Goal: Check status: Check status

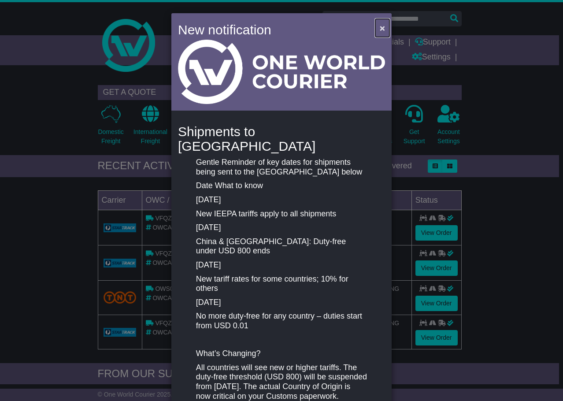
click at [380, 26] on span "×" at bounding box center [382, 28] width 5 height 10
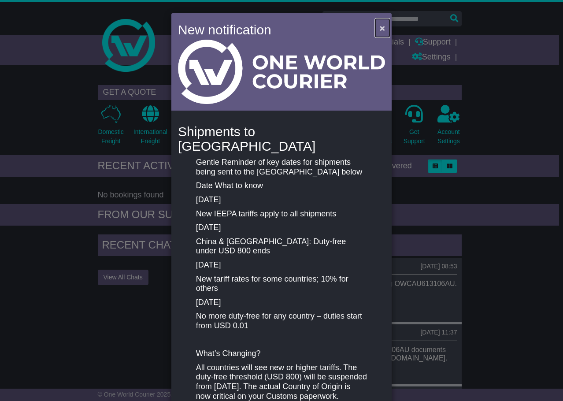
click at [380, 23] on span "×" at bounding box center [382, 28] width 5 height 10
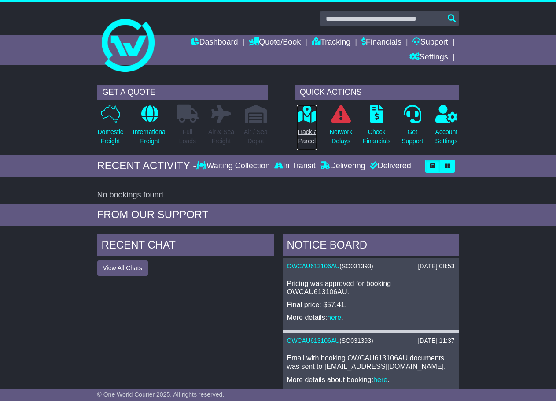
click at [307, 137] on p "Track a Parcel" at bounding box center [307, 136] width 20 height 18
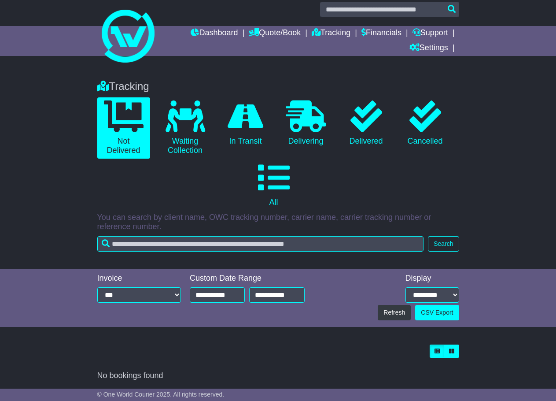
scroll to position [11, 0]
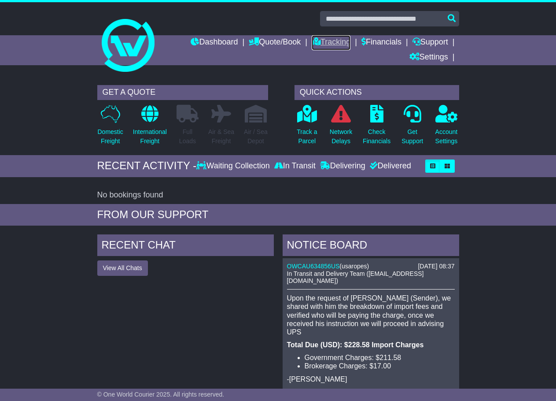
click at [328, 42] on link "Tracking" at bounding box center [331, 42] width 39 height 15
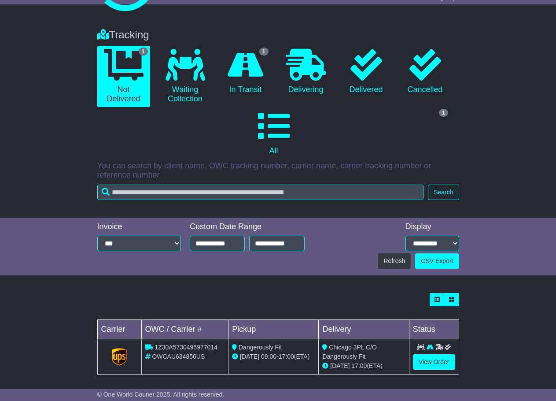
scroll to position [66, 0]
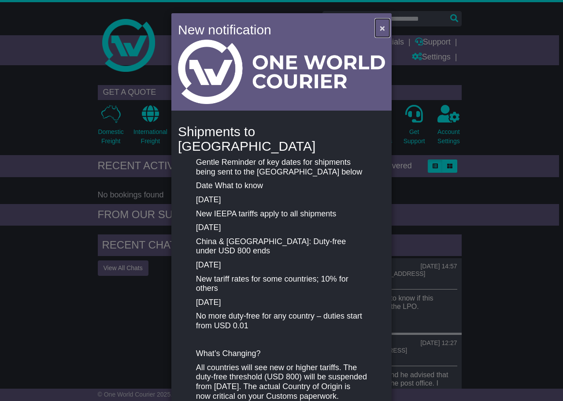
click at [380, 24] on span "×" at bounding box center [382, 28] width 5 height 10
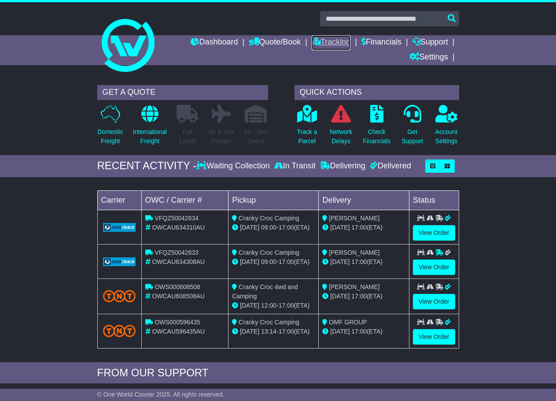
click at [341, 44] on link "Tracking" at bounding box center [331, 42] width 39 height 15
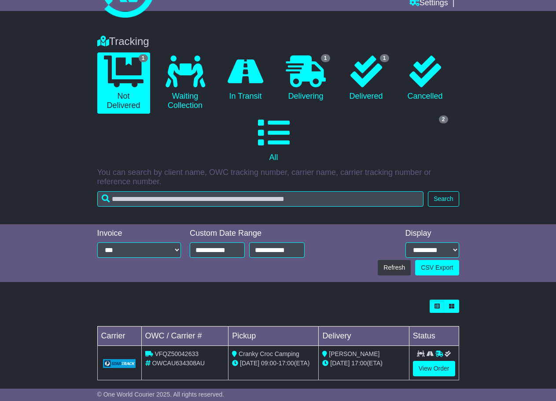
scroll to position [65, 0]
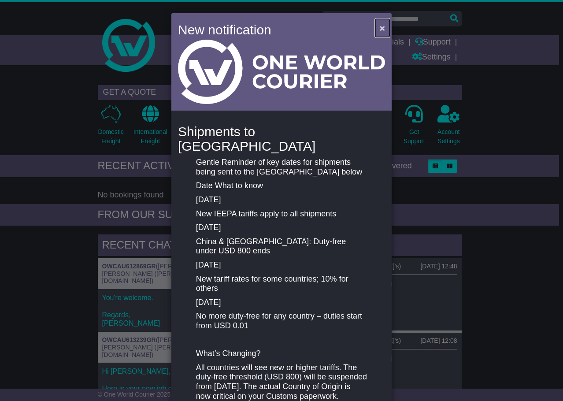
click at [382, 24] on span "×" at bounding box center [382, 28] width 5 height 10
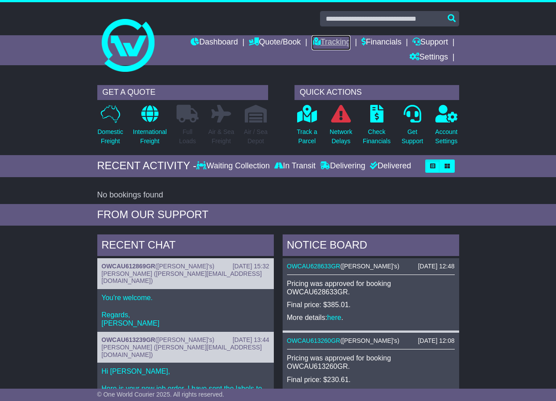
click at [320, 40] on link "Tracking" at bounding box center [331, 42] width 39 height 15
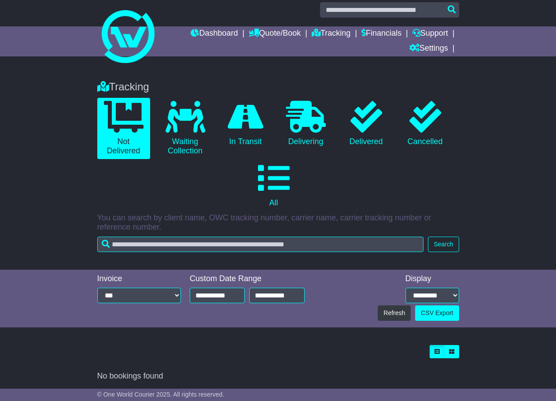
scroll to position [11, 0]
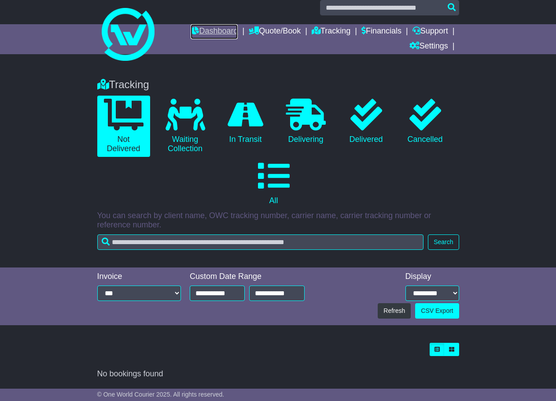
click at [209, 28] on link "Dashboard" at bounding box center [214, 31] width 47 height 15
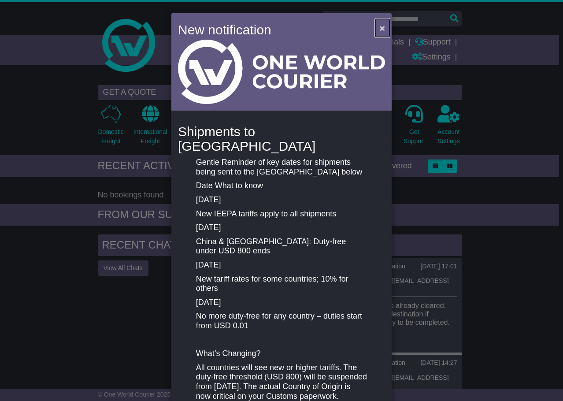
click at [381, 25] on span "×" at bounding box center [382, 28] width 5 height 10
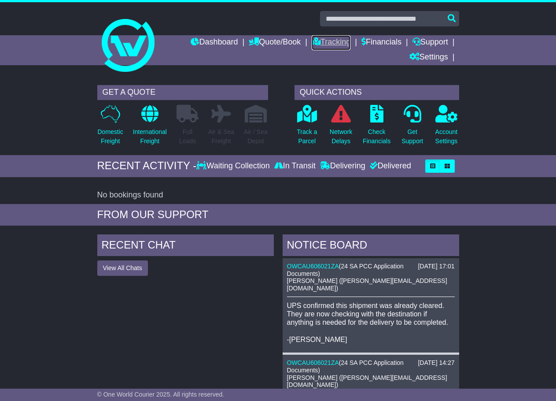
click at [321, 44] on link "Tracking" at bounding box center [331, 42] width 39 height 15
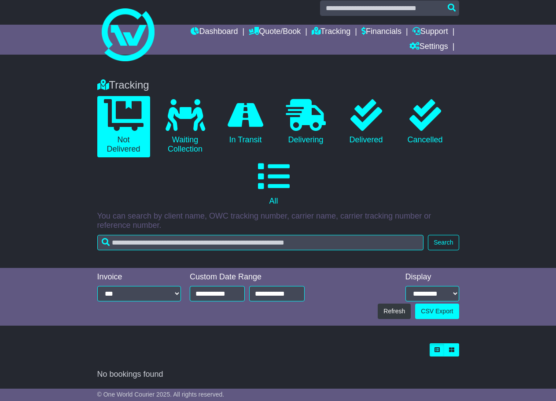
scroll to position [11, 0]
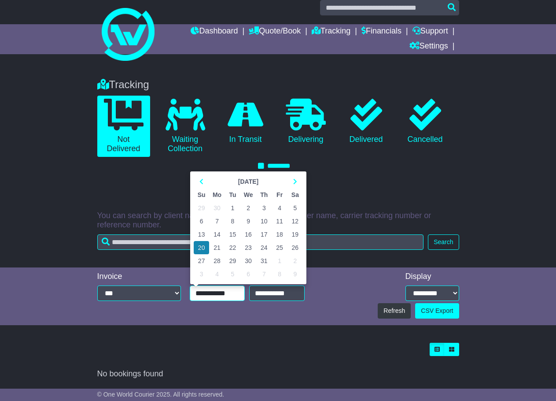
click at [216, 287] on input "**********" at bounding box center [217, 292] width 55 height 15
click at [229, 206] on td "1" at bounding box center [232, 207] width 15 height 13
type input "**********"
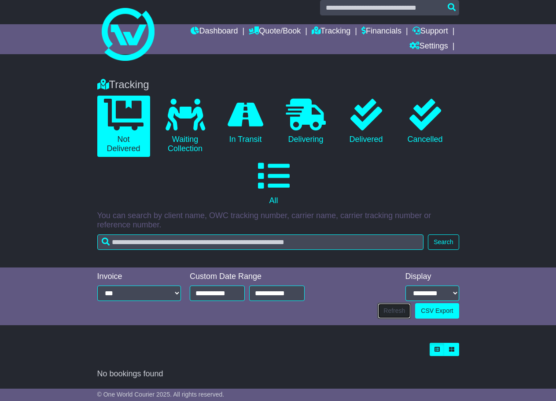
click at [384, 311] on button "Refresh" at bounding box center [394, 310] width 33 height 15
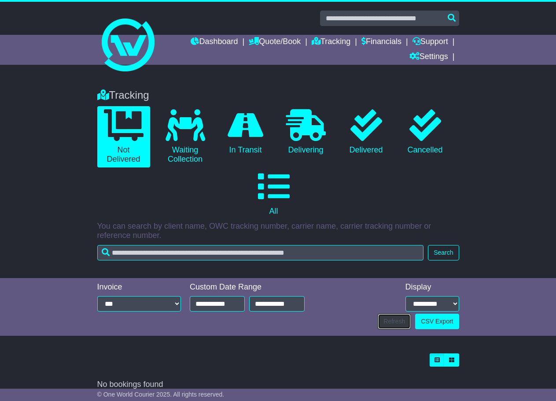
scroll to position [0, 0]
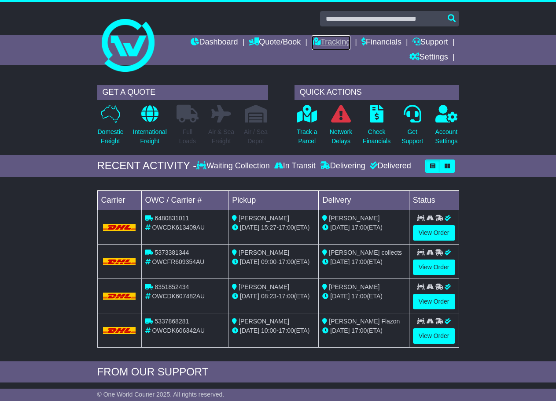
click at [328, 40] on link "Tracking" at bounding box center [331, 42] width 39 height 15
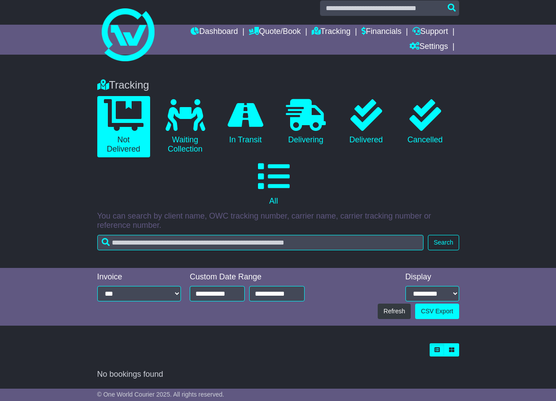
scroll to position [11, 0]
click at [209, 31] on link "Dashboard" at bounding box center [214, 31] width 47 height 15
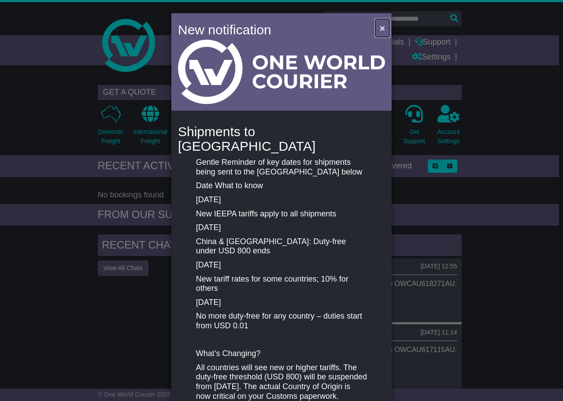
click at [384, 30] on button "×" at bounding box center [382, 28] width 14 height 18
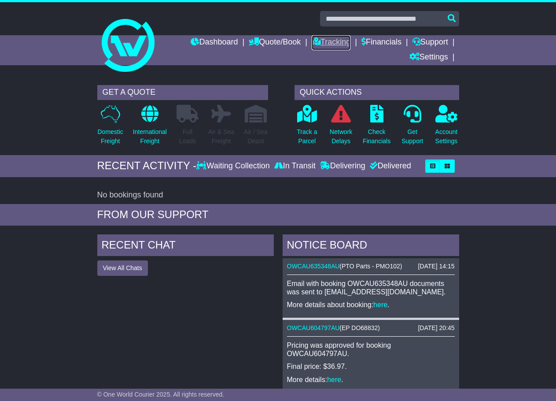
click at [312, 42] on icon at bounding box center [316, 41] width 9 height 8
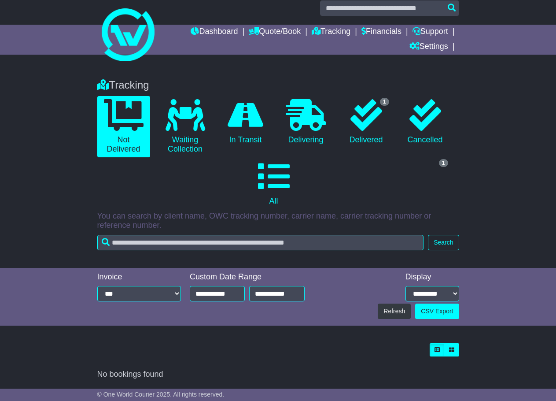
scroll to position [11, 0]
